Goal: Transaction & Acquisition: Purchase product/service

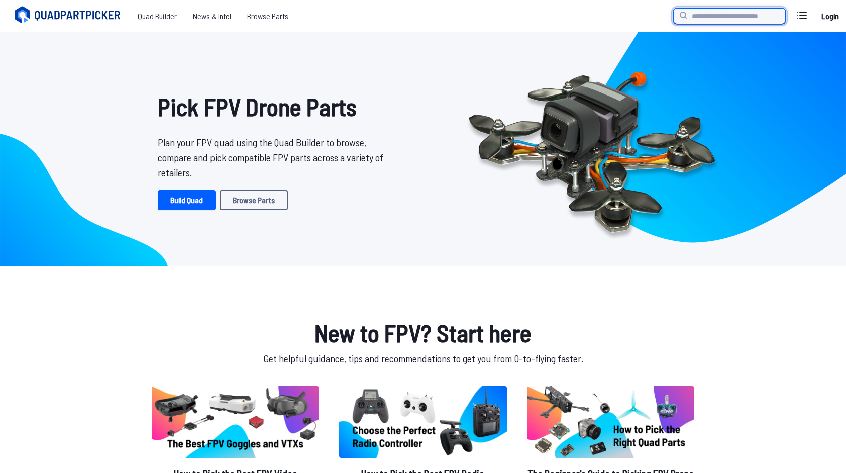
click at [702, 18] on input "search" at bounding box center [730, 16] width 113 height 16
type input "**********"
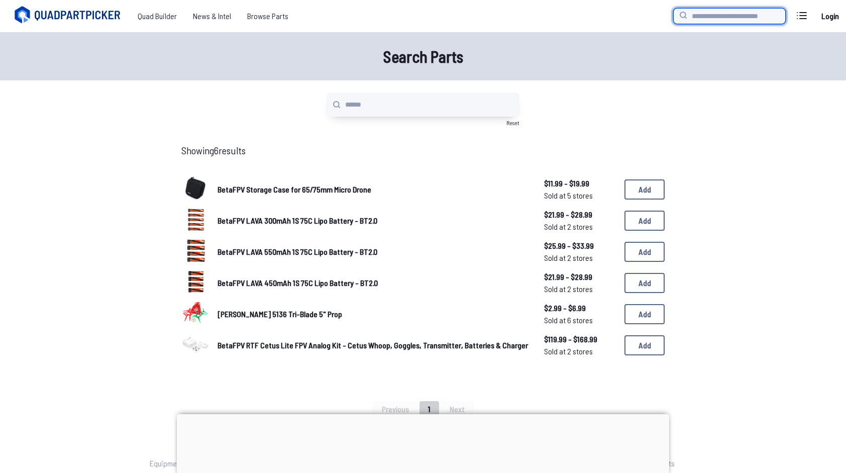
click at [716, 15] on input "search" at bounding box center [730, 16] width 113 height 16
type input "*********"
